Goal: Find specific page/section

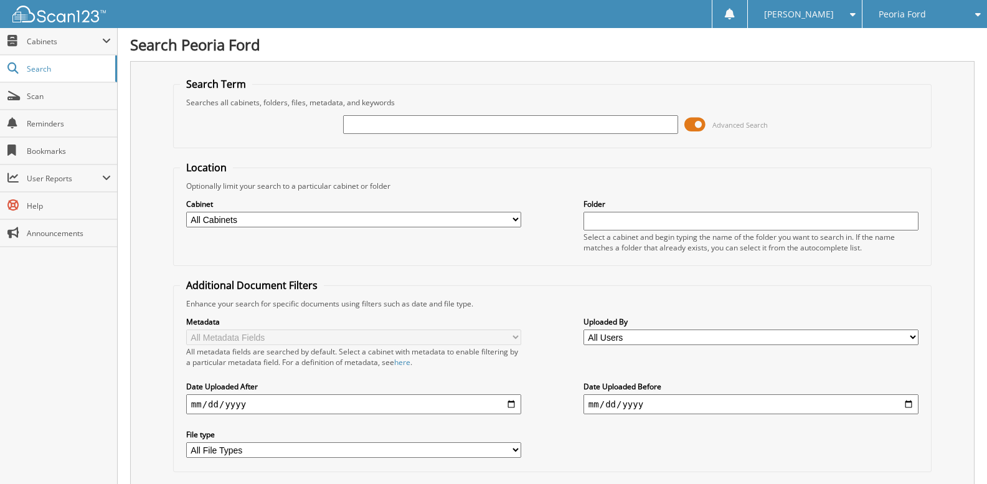
paste input "[US_VEHICLE_IDENTIFICATION_NUMBER]"
type input "[US_VEHICLE_IDENTIFICATION_NUMBER]"
click at [918, 4] on div "Peoria Ford" at bounding box center [925, 14] width 112 height 28
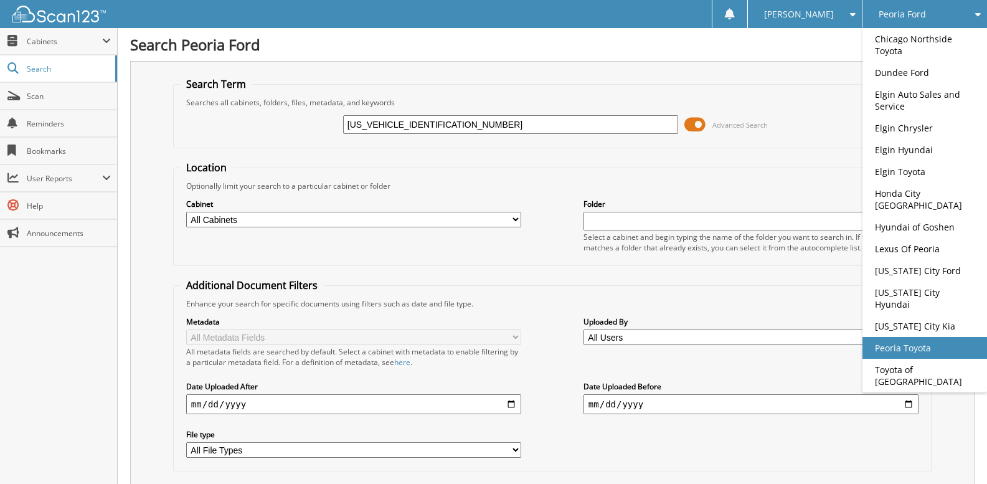
click at [954, 337] on link "Peoria Toyota" at bounding box center [925, 348] width 125 height 22
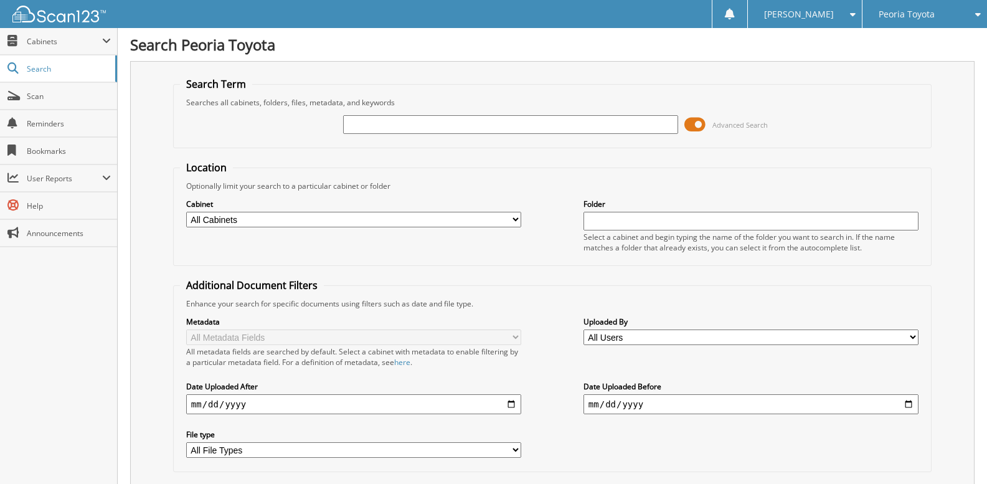
click at [495, 120] on input "text" at bounding box center [510, 124] width 335 height 19
type input "[US_VEHICLE_IDENTIFICATION_NUMBER]"
click at [898, 3] on div "Peoria Toyota" at bounding box center [925, 14] width 112 height 28
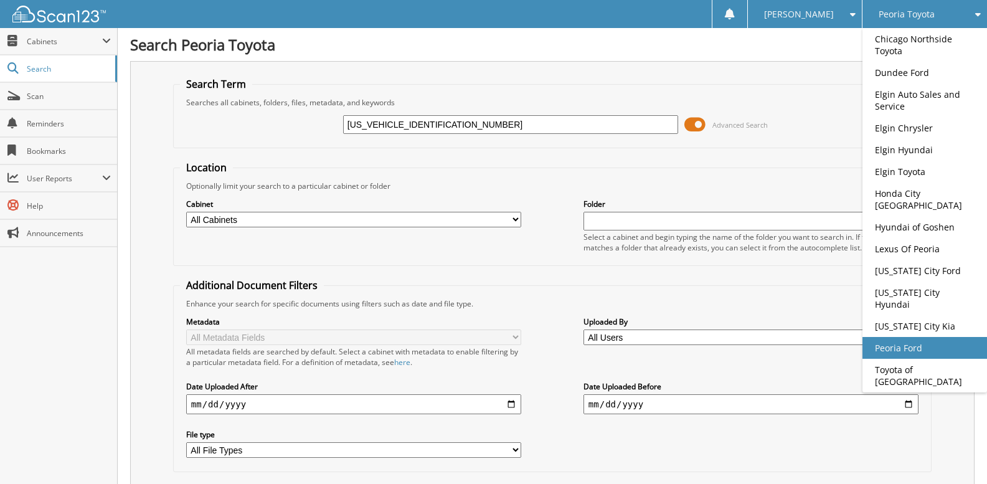
click at [962, 337] on link "Peoria Ford" at bounding box center [925, 348] width 125 height 22
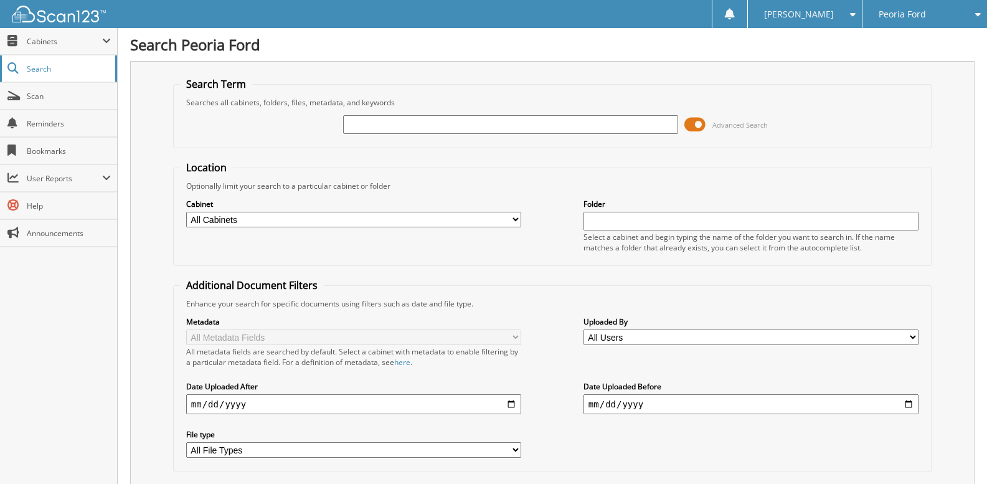
click at [72, 64] on span "Search" at bounding box center [68, 69] width 82 height 11
click at [73, 44] on span "Cabinets" at bounding box center [64, 41] width 75 height 11
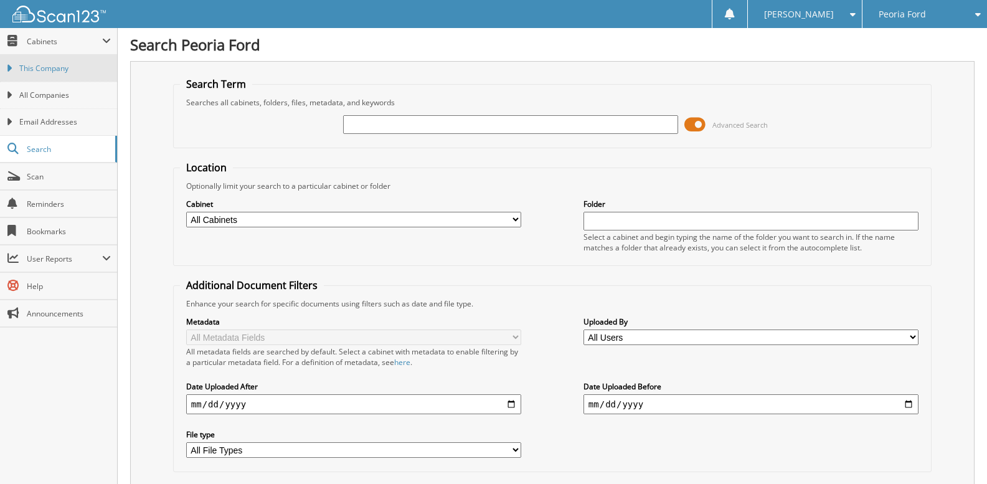
click at [69, 70] on span "This Company" at bounding box center [65, 68] width 92 height 11
